Goal: Go to known website: Go to known website

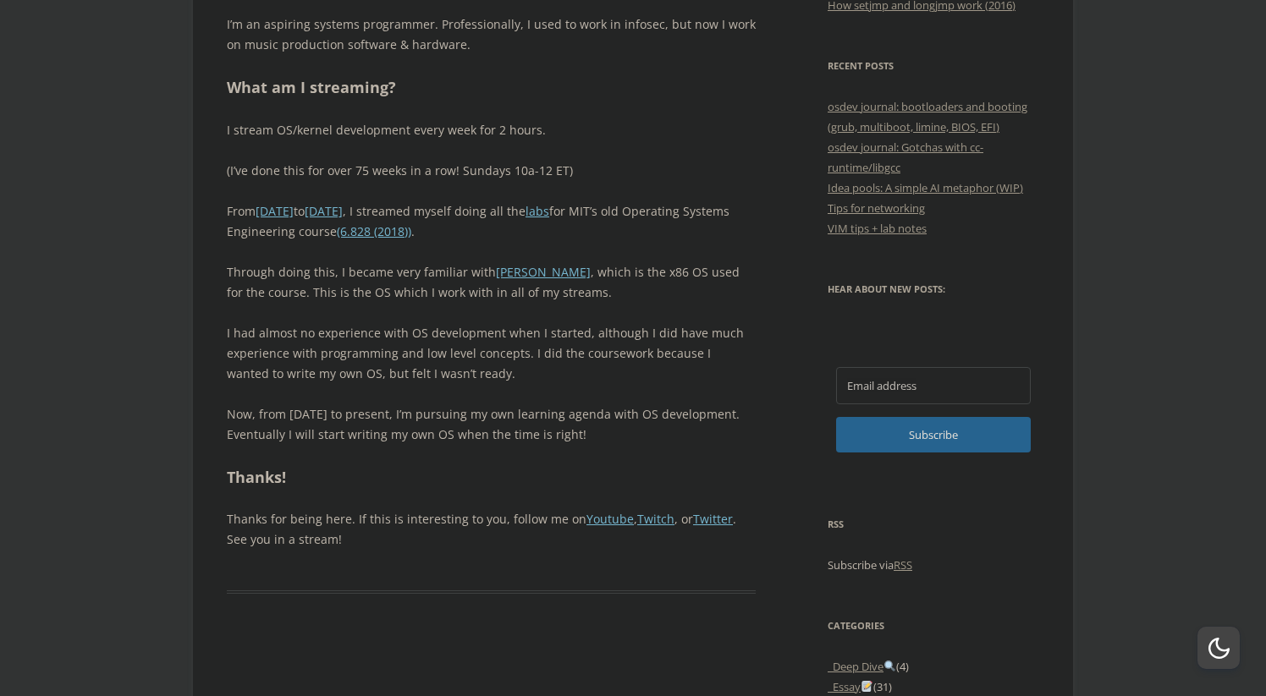
scroll to position [801, 0]
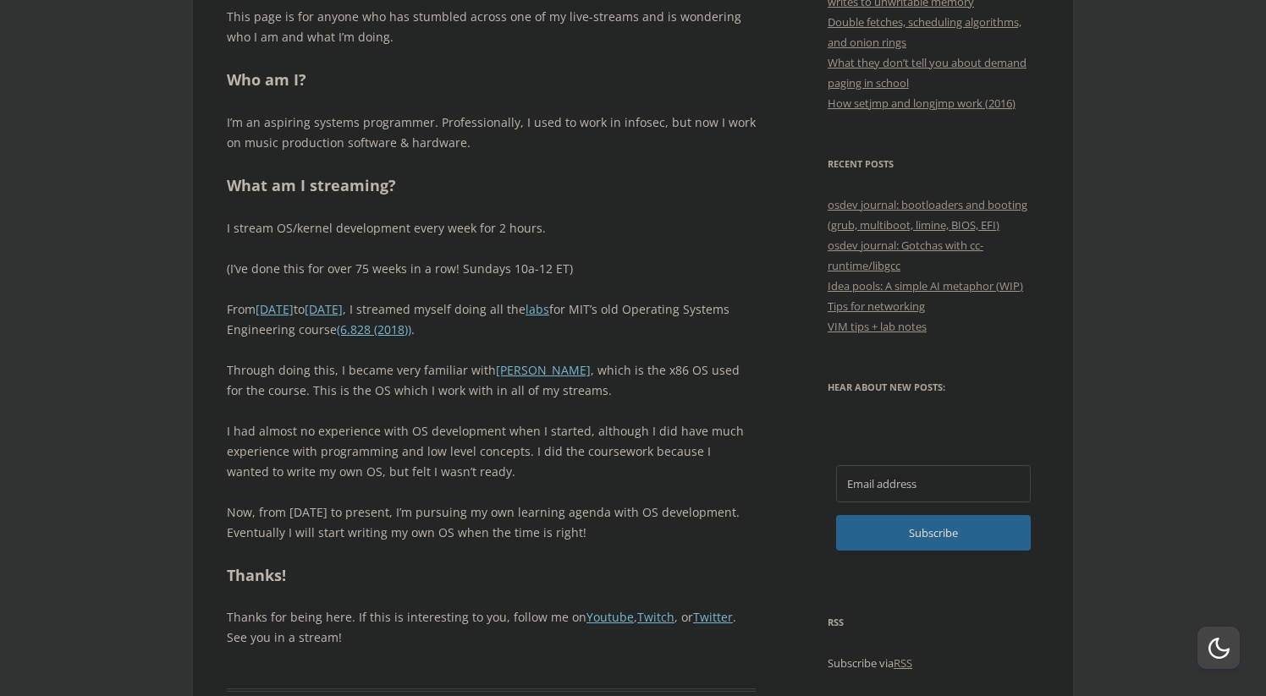
click at [534, 254] on div "Welcome! This page is for anyone who has stumbled across one of my live-streams…" at bounding box center [491, 307] width 529 height 682
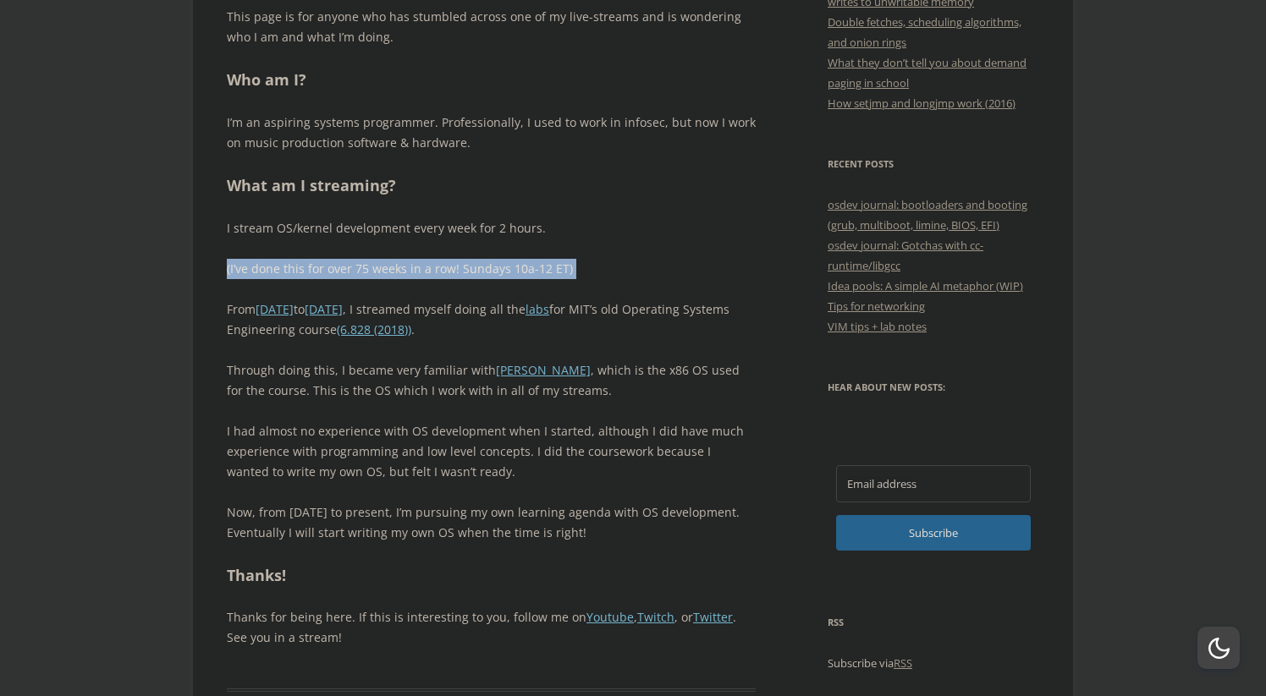
click at [534, 254] on div "Welcome! This page is for anyone who has stumbled across one of my live-streams…" at bounding box center [491, 307] width 529 height 682
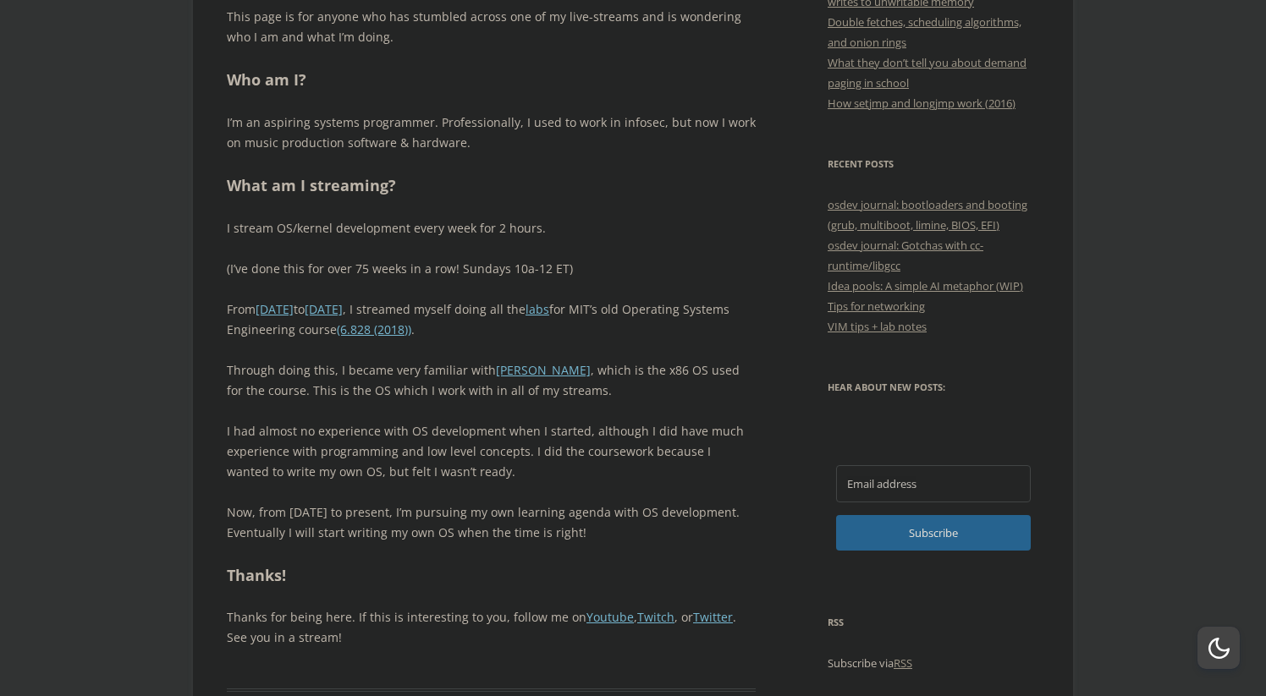
click at [550, 278] on div "Welcome! This page is for anyone who has stumbled across one of my live-streams…" at bounding box center [491, 307] width 529 height 682
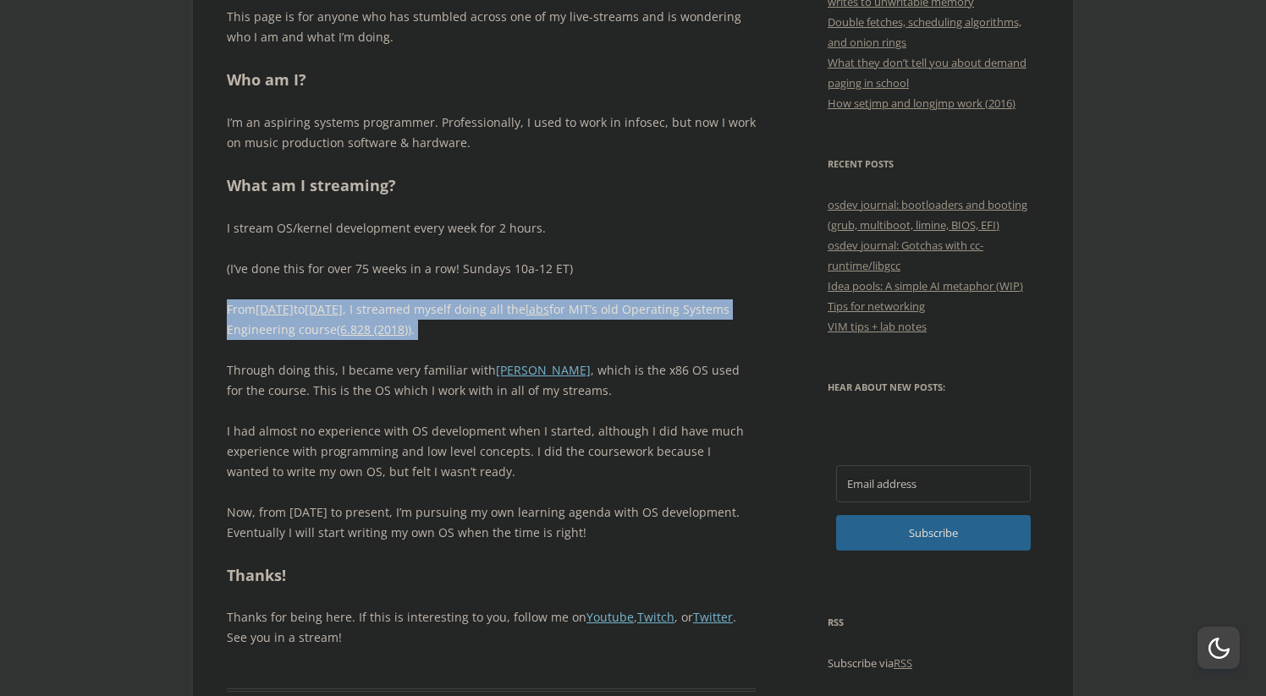
click at [575, 280] on div "Welcome! This page is for anyone who has stumbled across one of my live-streams…" at bounding box center [491, 307] width 529 height 682
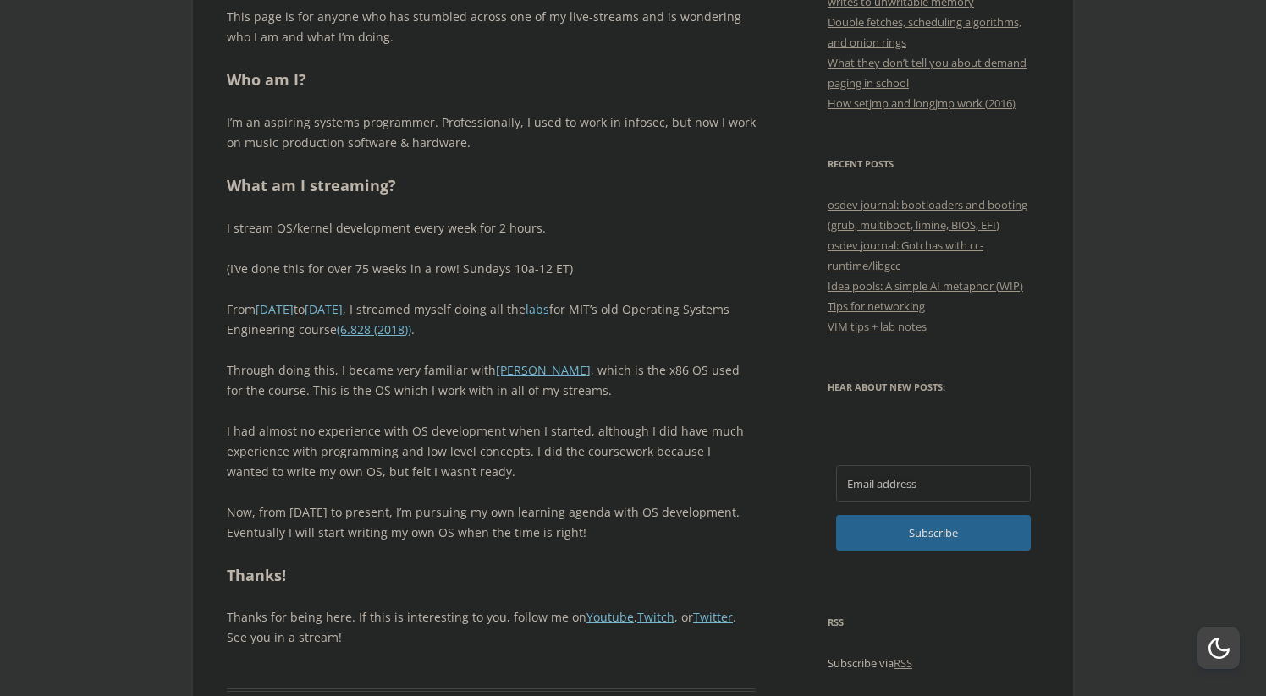
click at [609, 283] on div "Welcome! This page is for anyone who has stumbled across one of my live-streams…" at bounding box center [491, 307] width 529 height 682
click at [707, 613] on link "Twitter" at bounding box center [713, 617] width 40 height 16
